Goal: Transaction & Acquisition: Purchase product/service

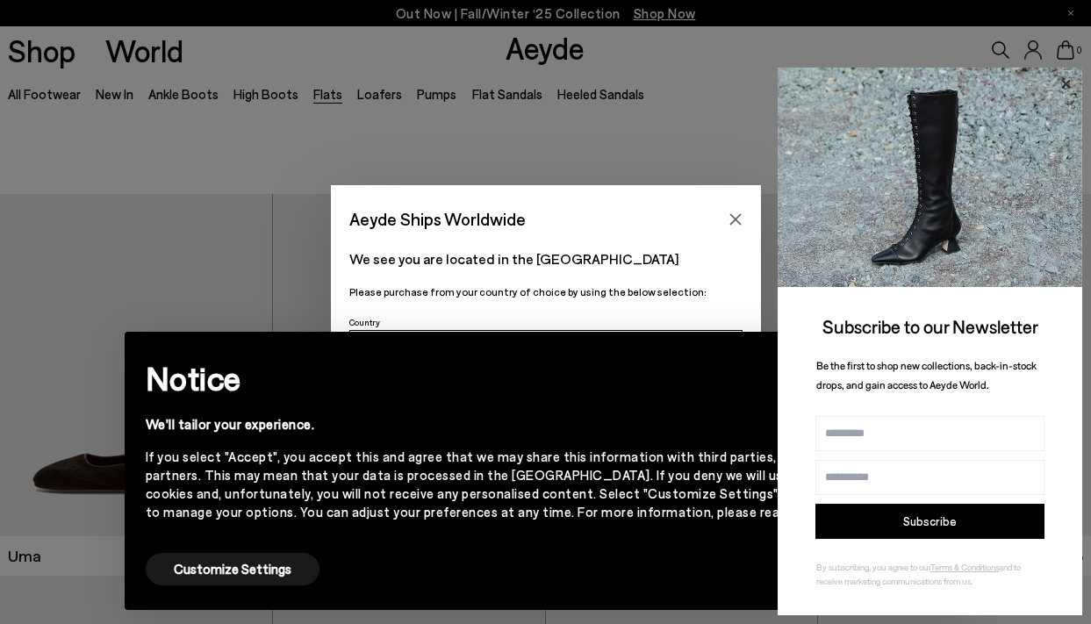
click at [1068, 85] on icon at bounding box center [1065, 83] width 9 height 9
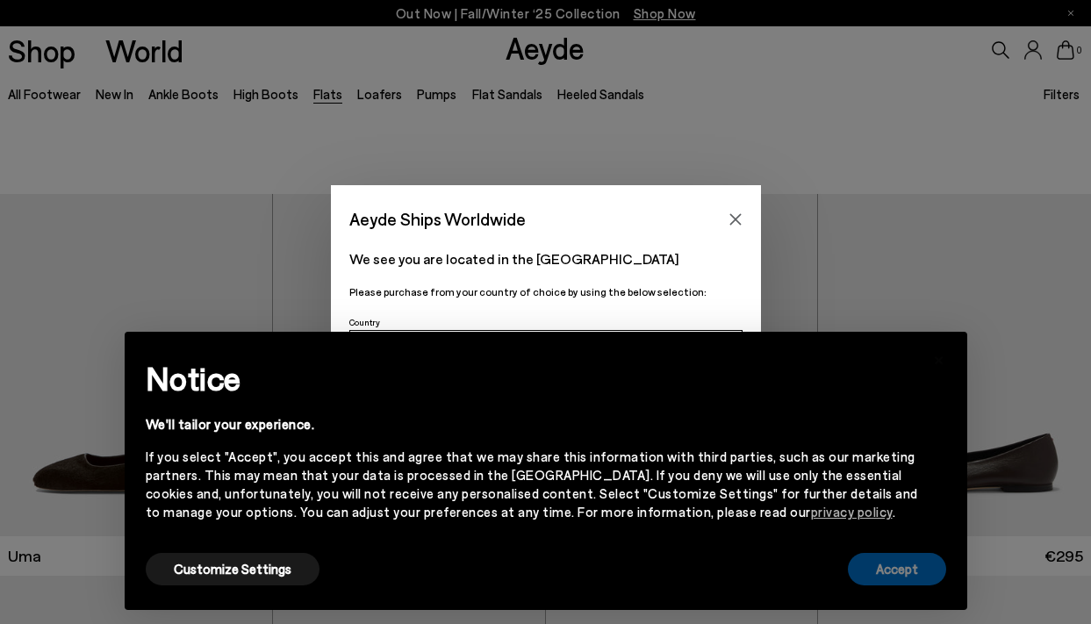
click at [931, 574] on button "Accept" at bounding box center [897, 569] width 98 height 32
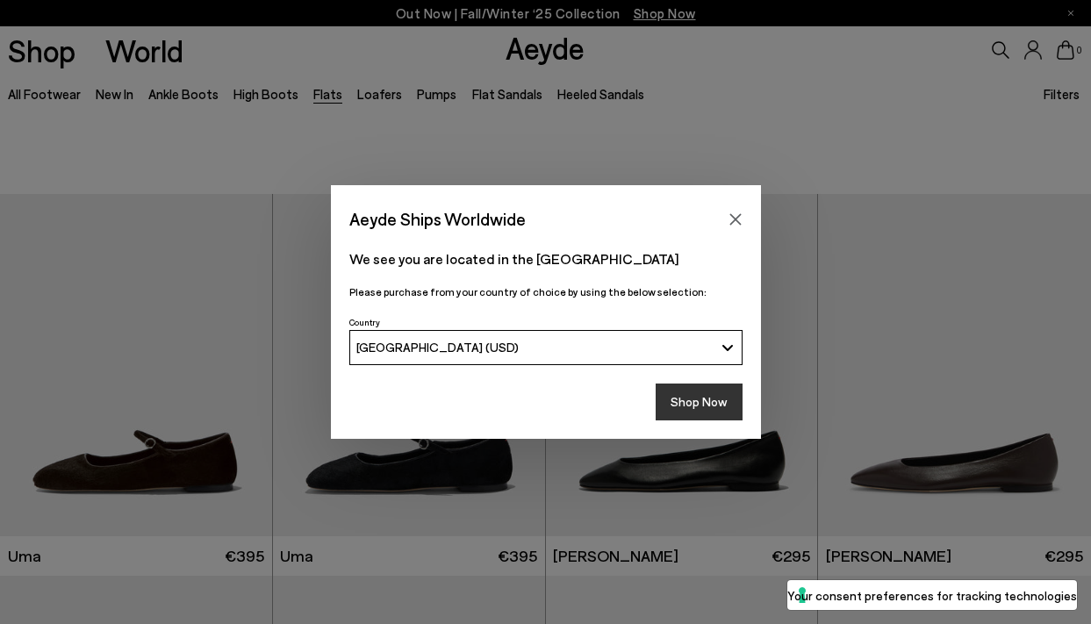
click at [703, 405] on button "Shop Now" at bounding box center [699, 402] width 87 height 37
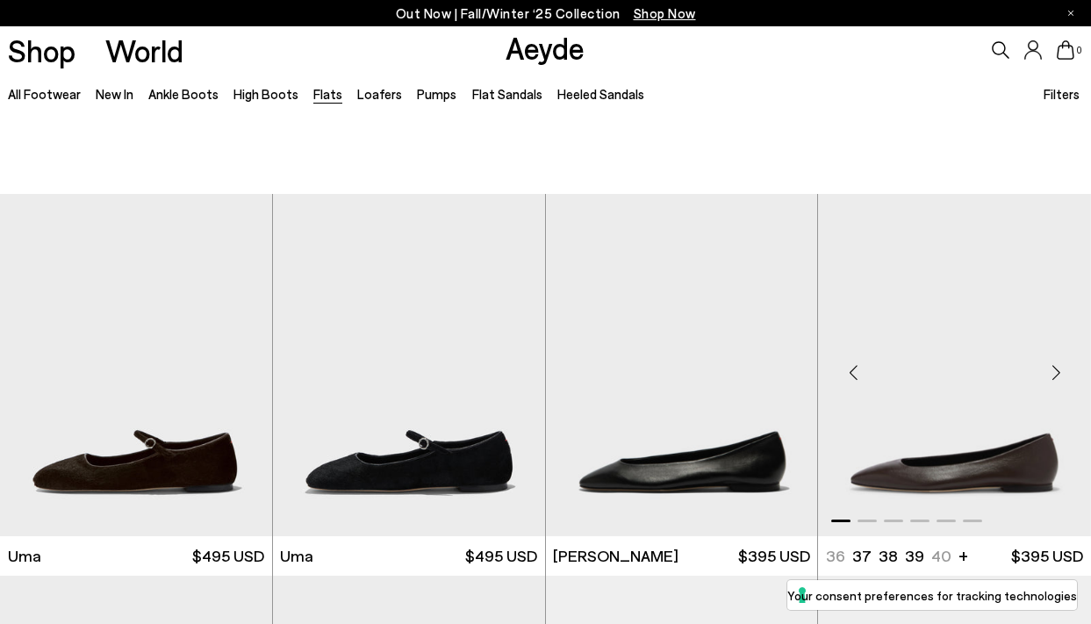
click at [1061, 346] on div "Next slide" at bounding box center [1056, 372] width 53 height 53
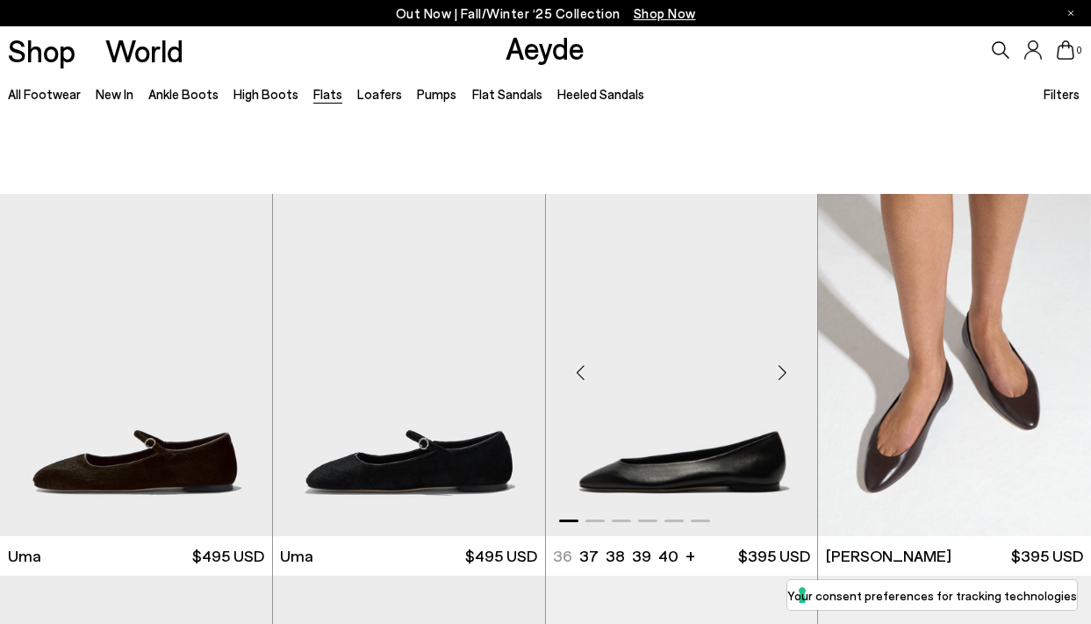
click at [785, 346] on div "Next slide" at bounding box center [782, 372] width 53 height 53
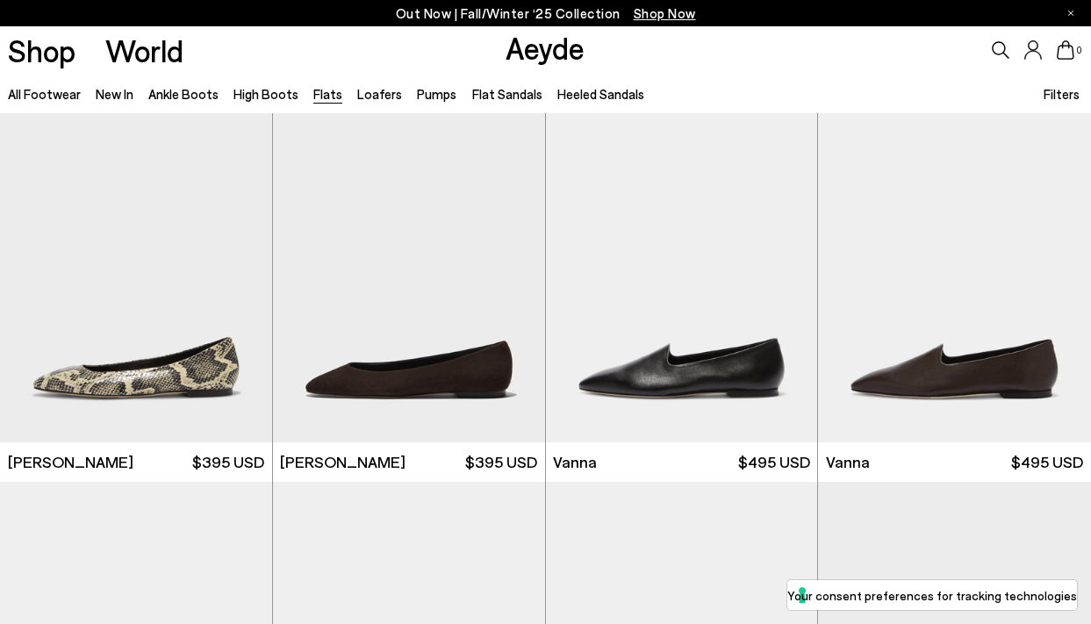
scroll to position [480, 0]
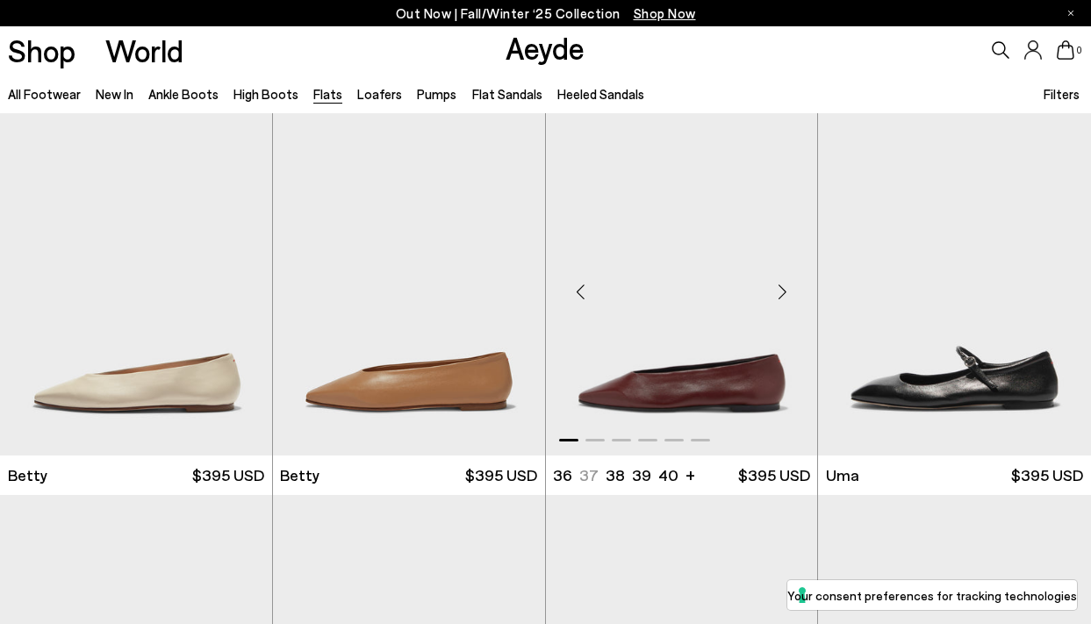
scroll to position [1229, 0]
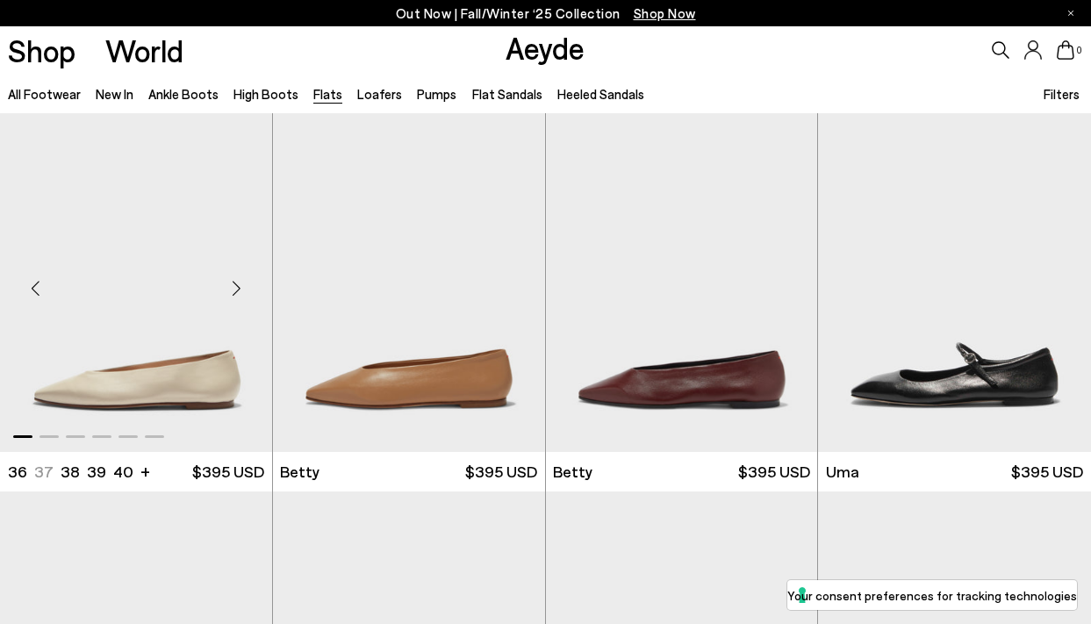
click at [242, 262] on div "Next slide" at bounding box center [237, 288] width 53 height 53
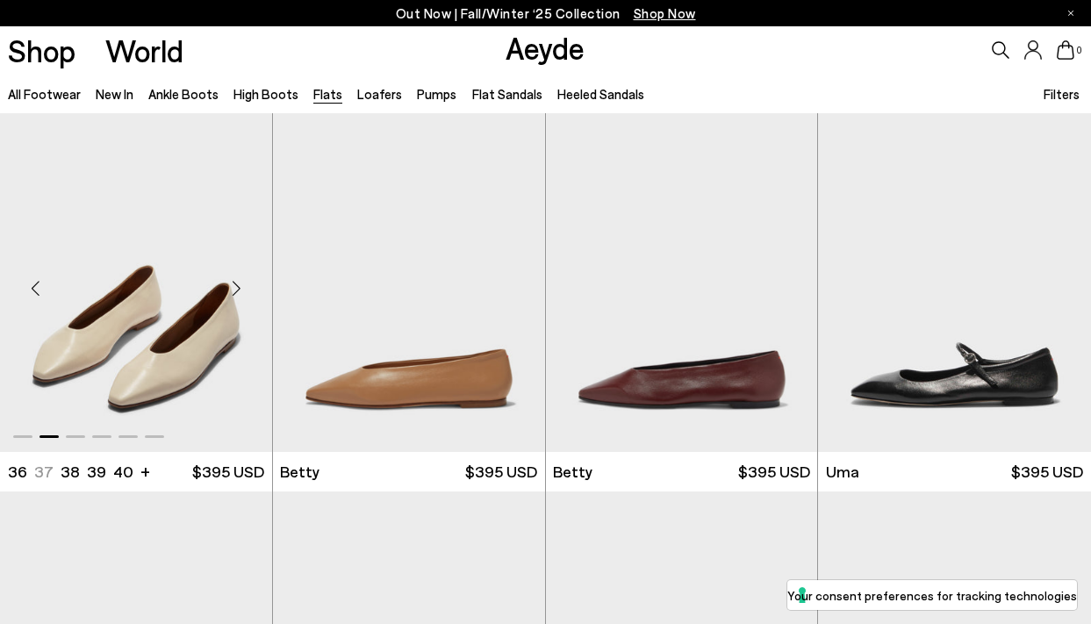
click at [211, 297] on img "2 / 6" at bounding box center [136, 281] width 272 height 342
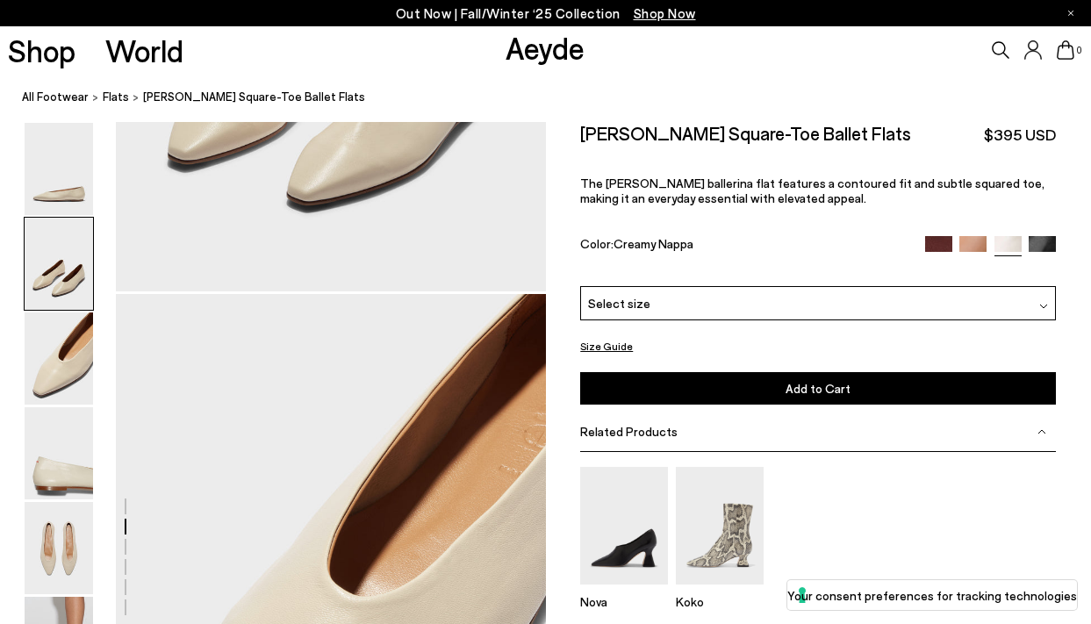
scroll to position [988, 0]
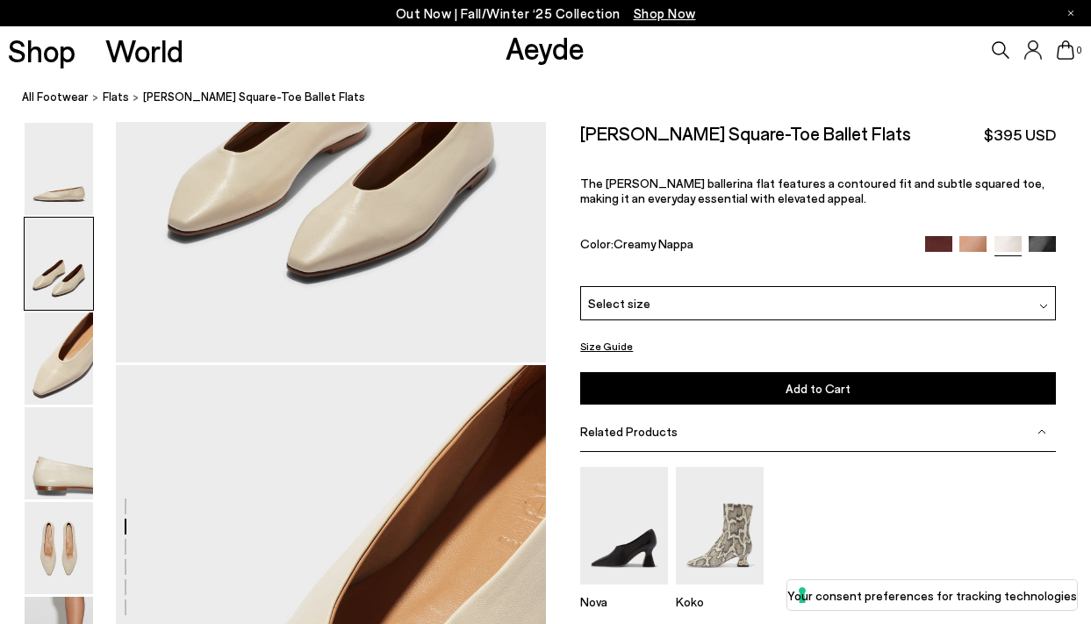
click at [928, 239] on img at bounding box center [938, 249] width 27 height 27
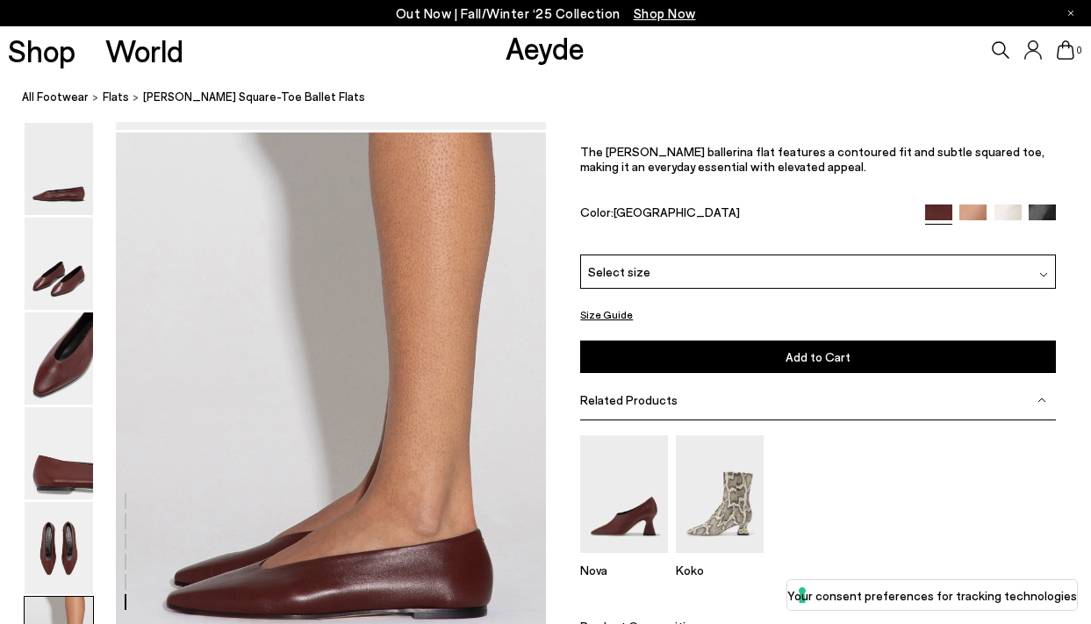
scroll to position [2871, 0]
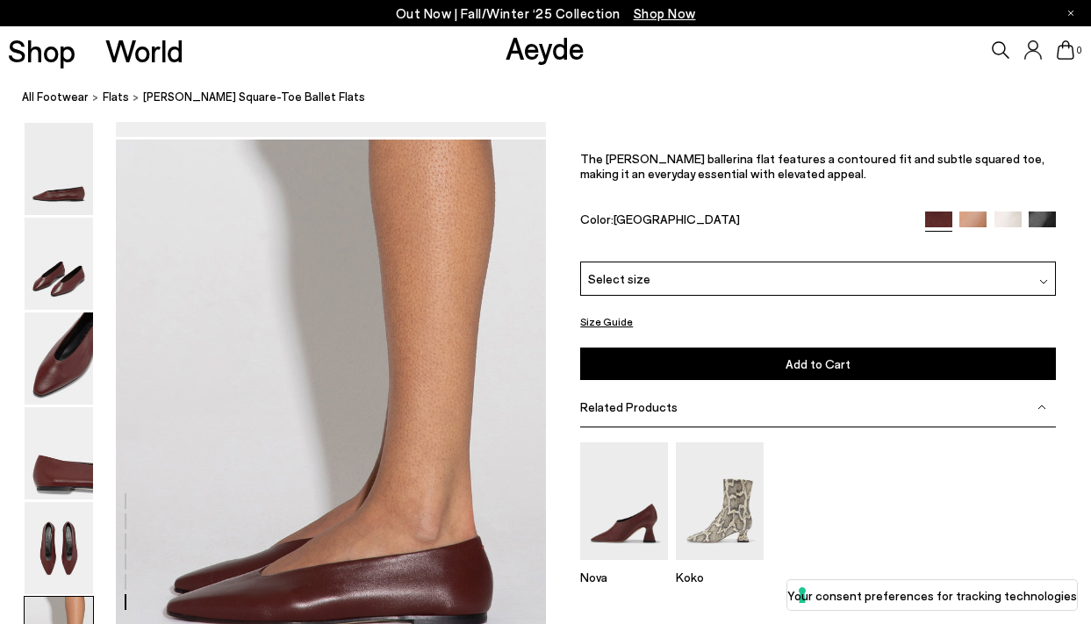
click at [608, 312] on button "Size Guide" at bounding box center [606, 323] width 53 height 22
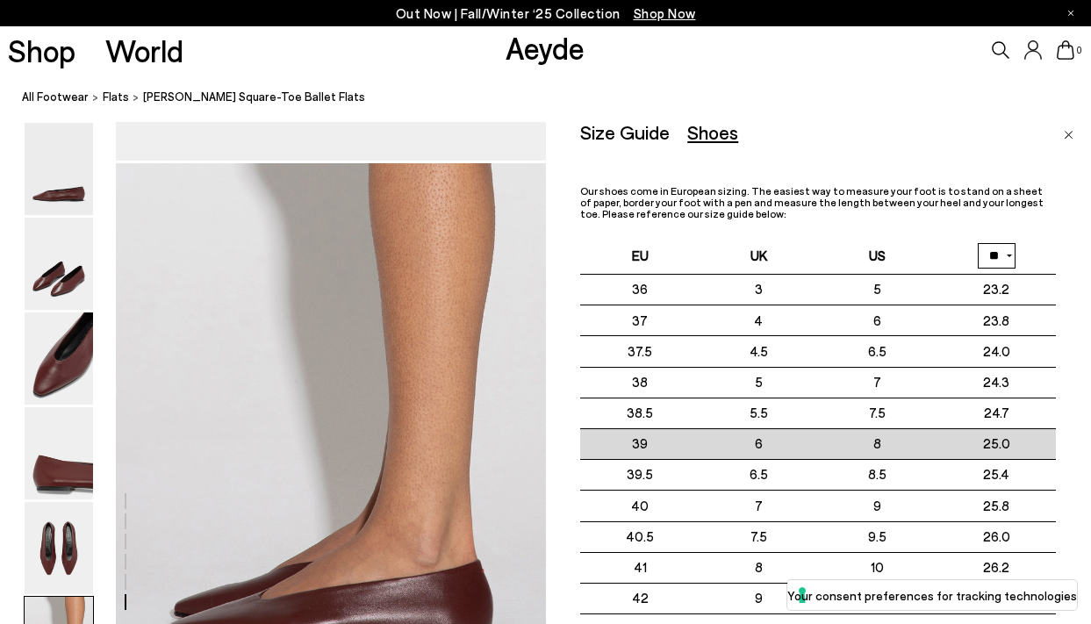
scroll to position [2844, 0]
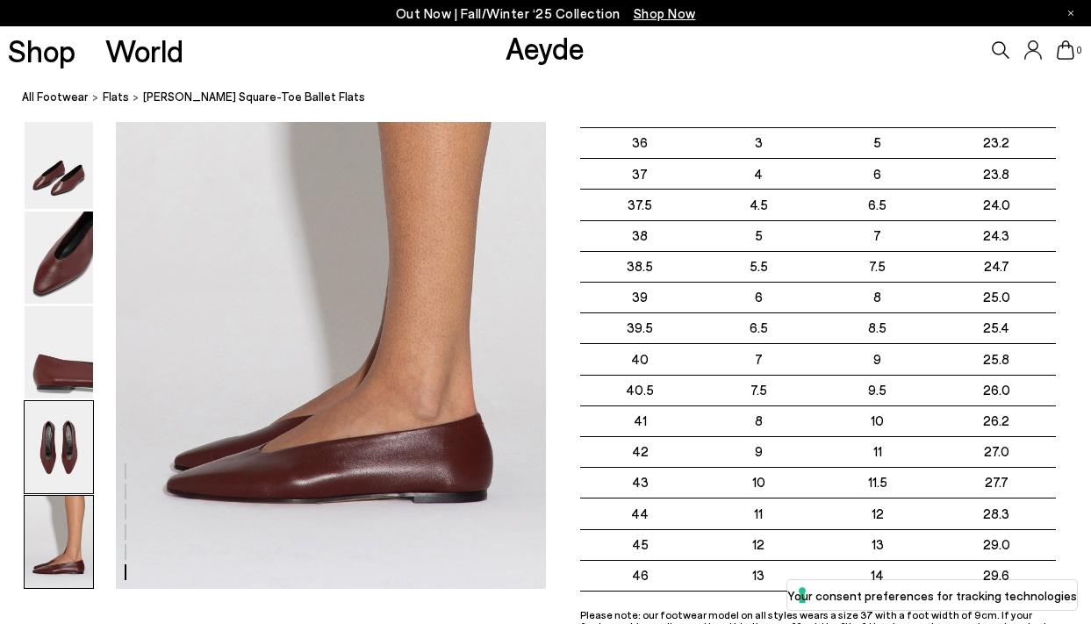
click at [61, 401] on img at bounding box center [59, 447] width 68 height 92
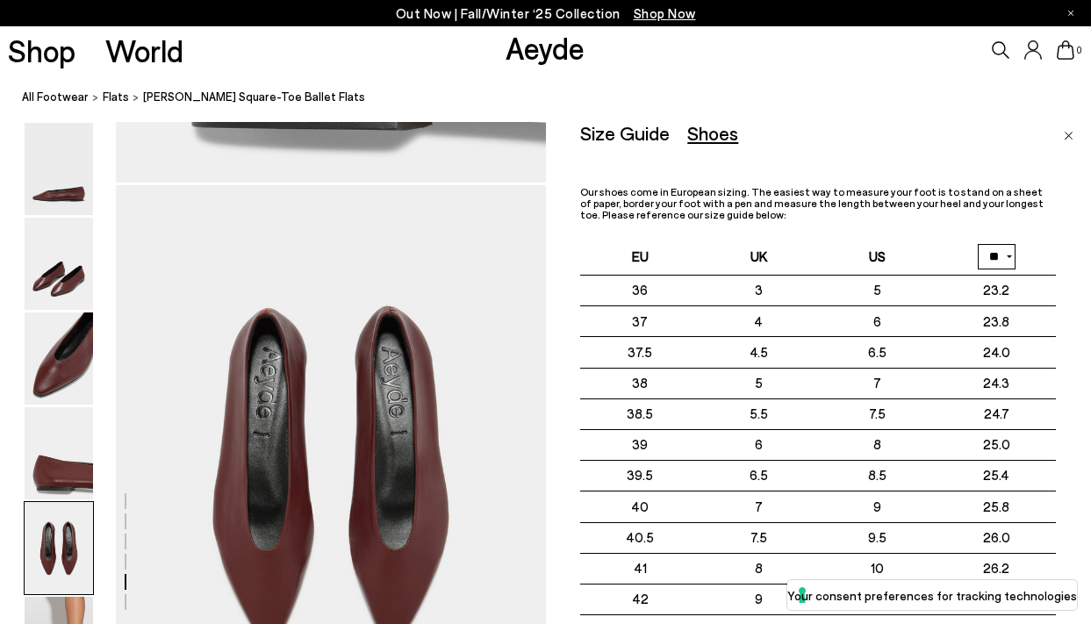
scroll to position [2233, 0]
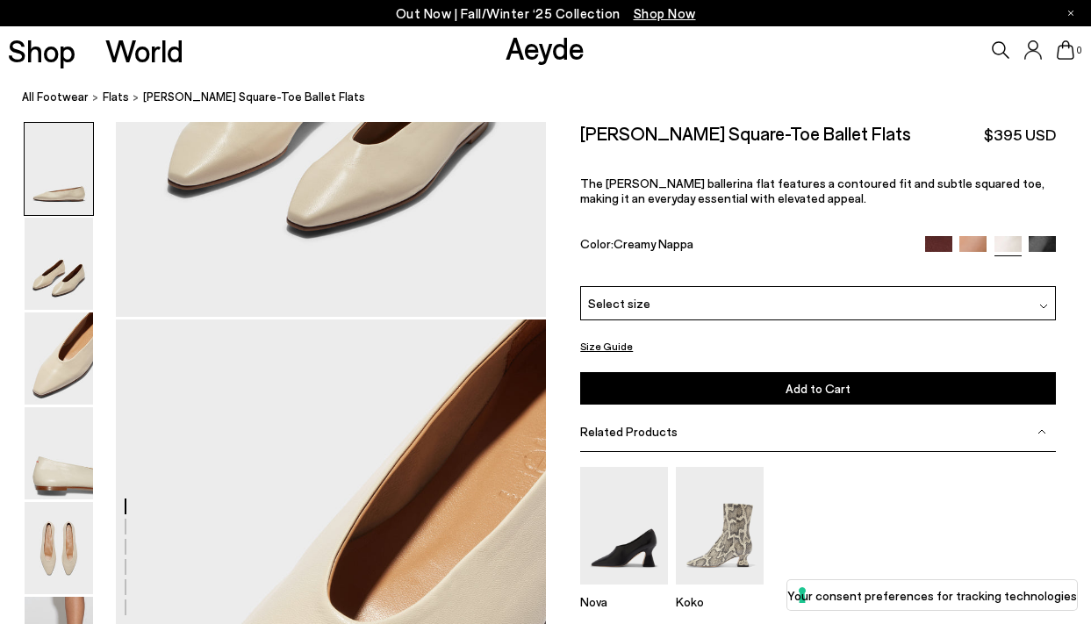
scroll to position [988, 0]
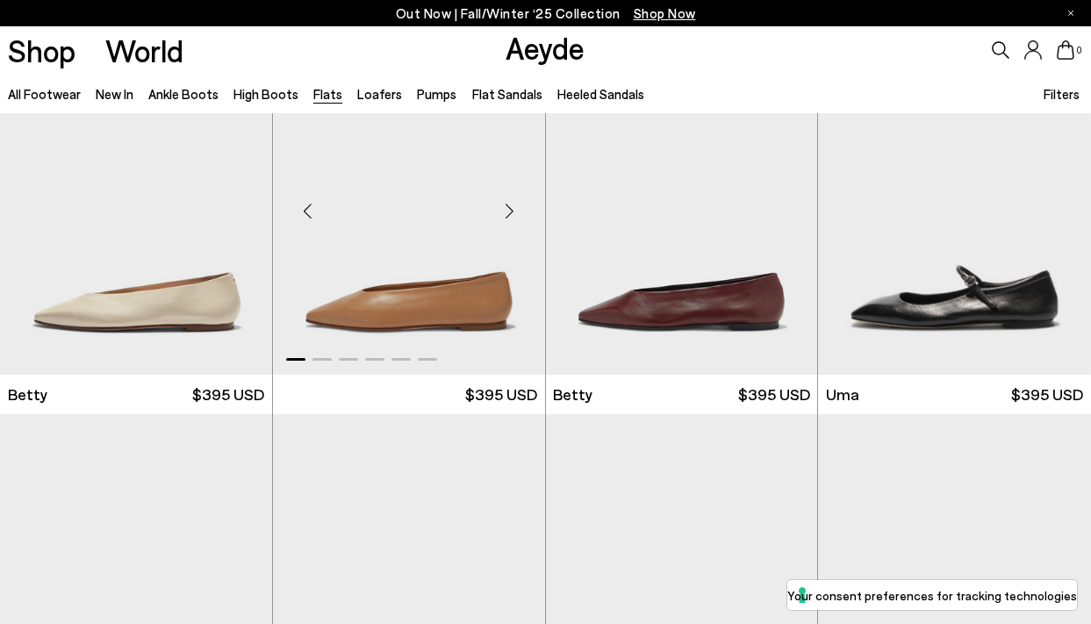
scroll to position [1229, 0]
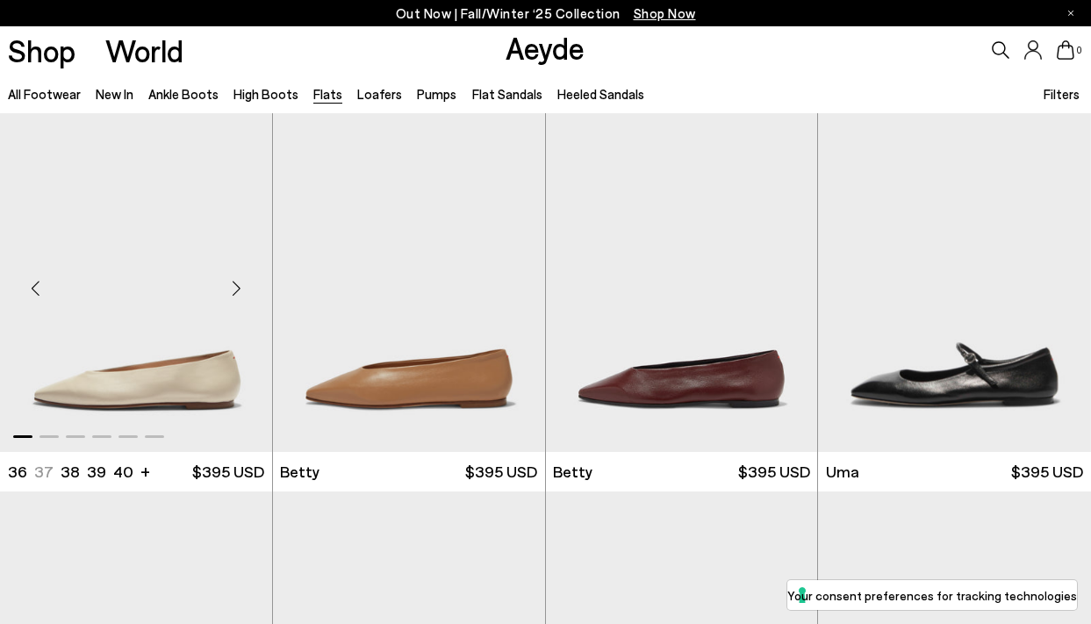
click at [238, 262] on div "Next slide" at bounding box center [237, 288] width 53 height 53
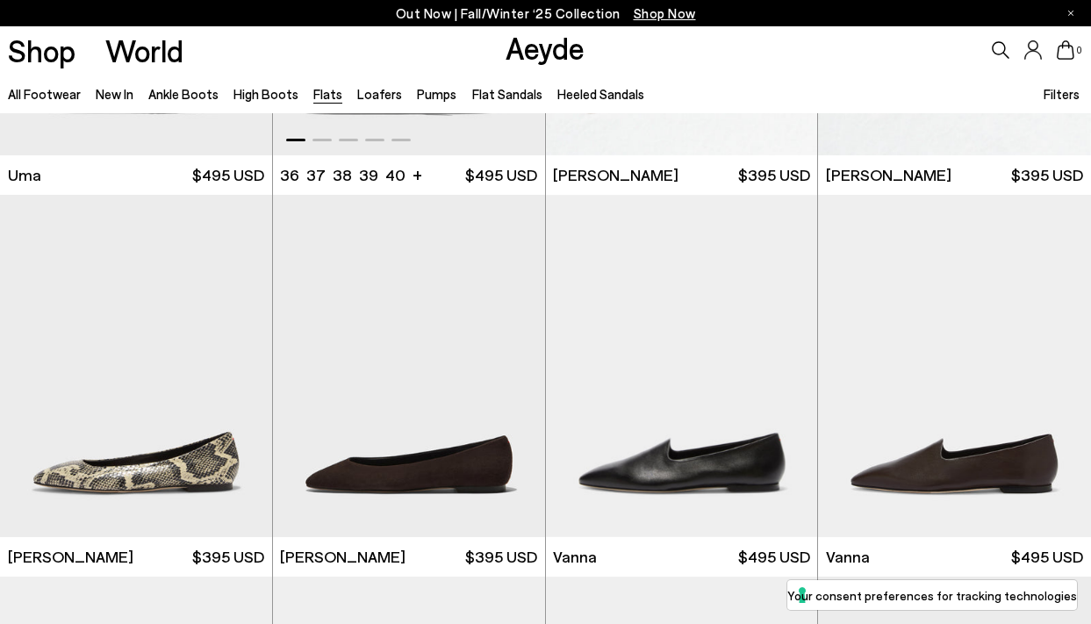
scroll to position [380, 0]
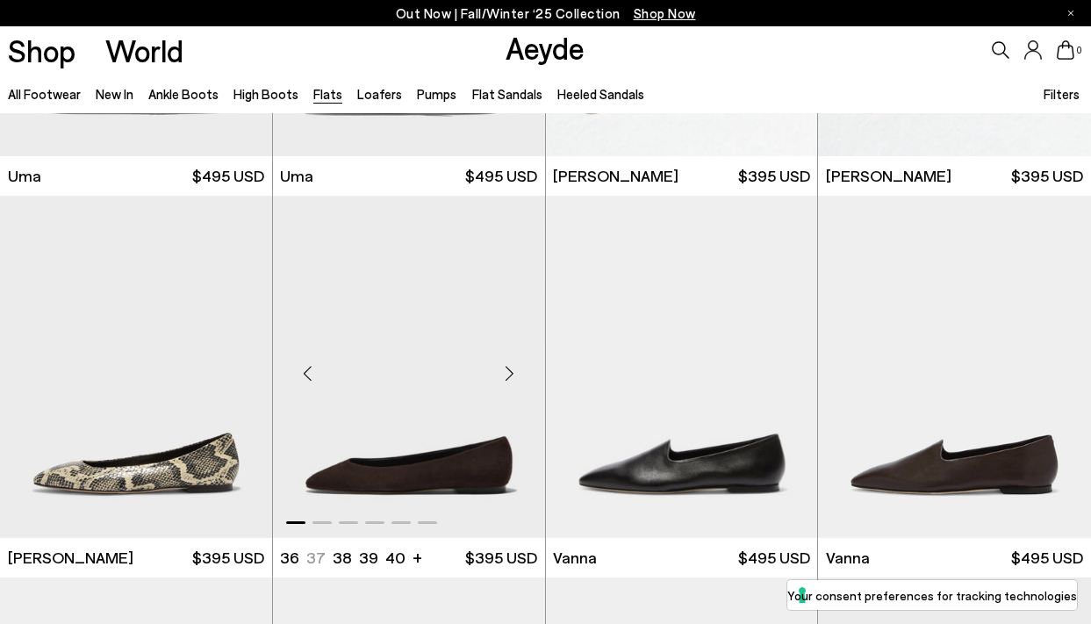
click at [510, 348] on div "Next slide" at bounding box center [510, 374] width 53 height 53
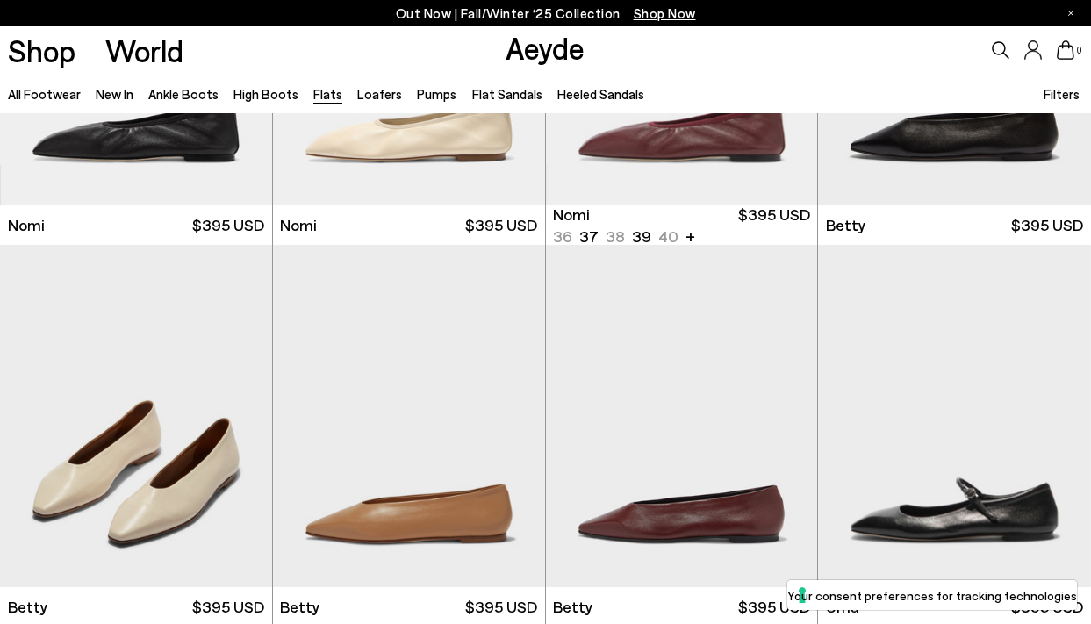
scroll to position [1103, 0]
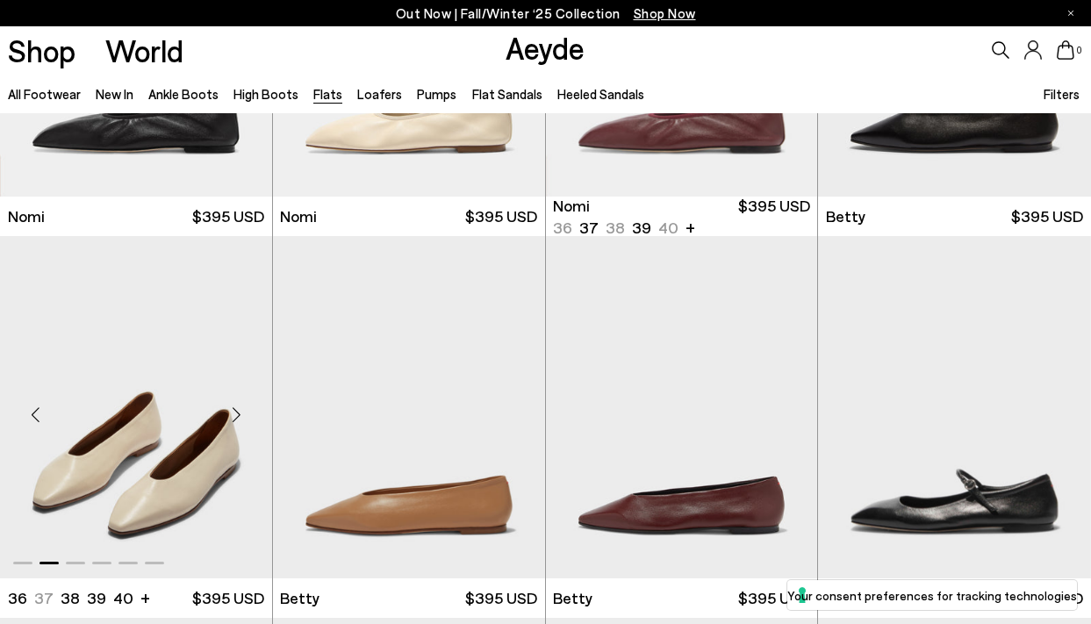
click at [237, 388] on div "Next slide" at bounding box center [237, 414] width 53 height 53
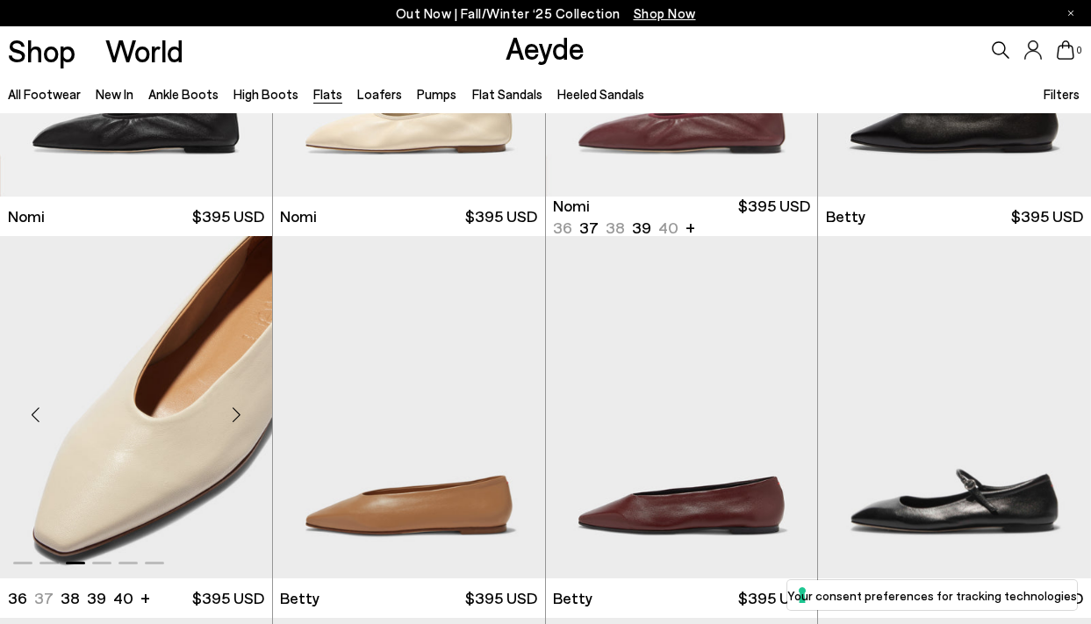
click at [237, 388] on div "Next slide" at bounding box center [237, 414] width 53 height 53
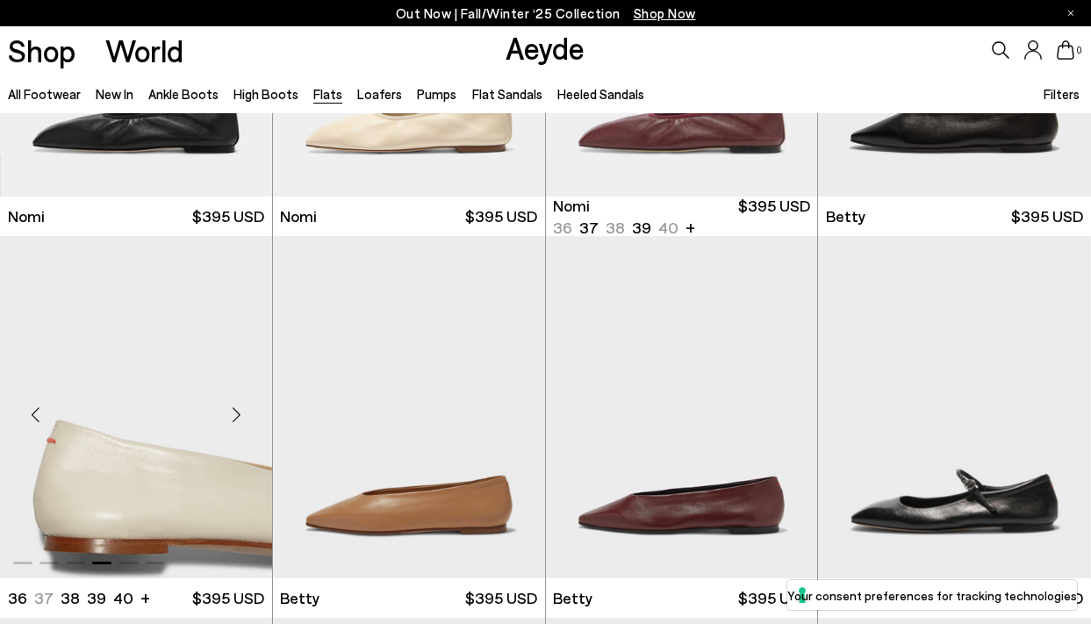
click at [240, 388] on div "Next slide" at bounding box center [237, 414] width 53 height 53
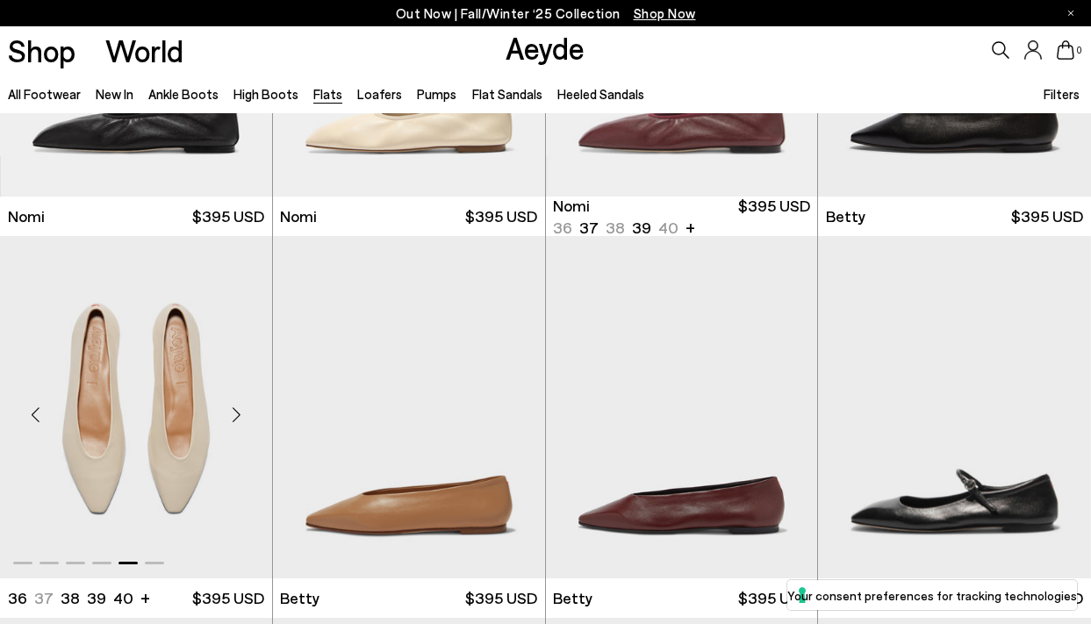
click at [240, 388] on div "Next slide" at bounding box center [237, 414] width 53 height 53
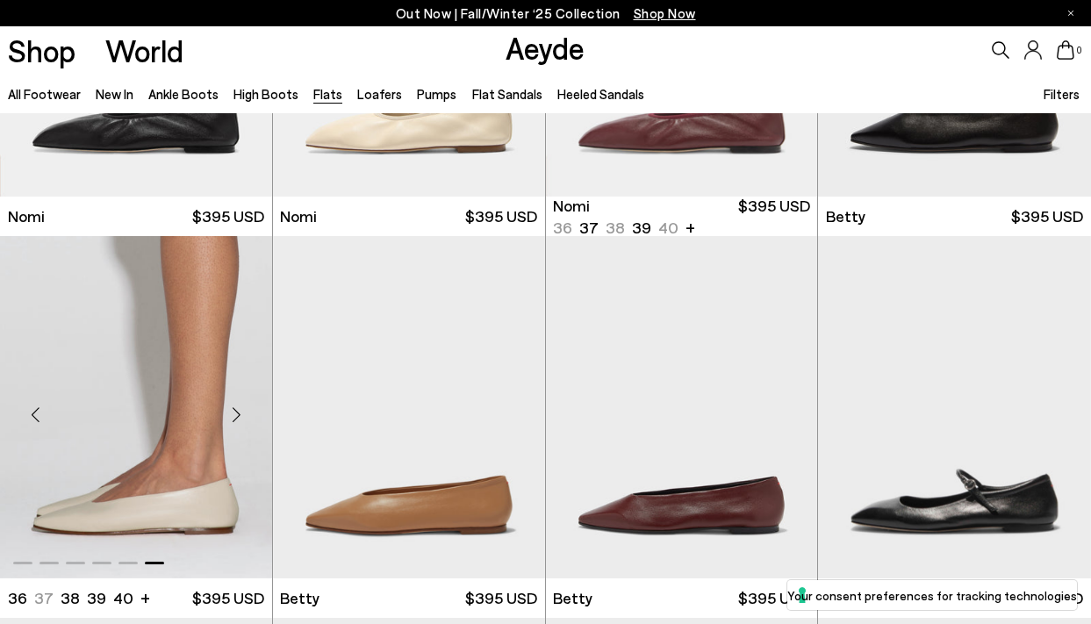
click at [38, 388] on div "Previous slide" at bounding box center [35, 414] width 53 height 53
